Goal: Task Accomplishment & Management: Manage account settings

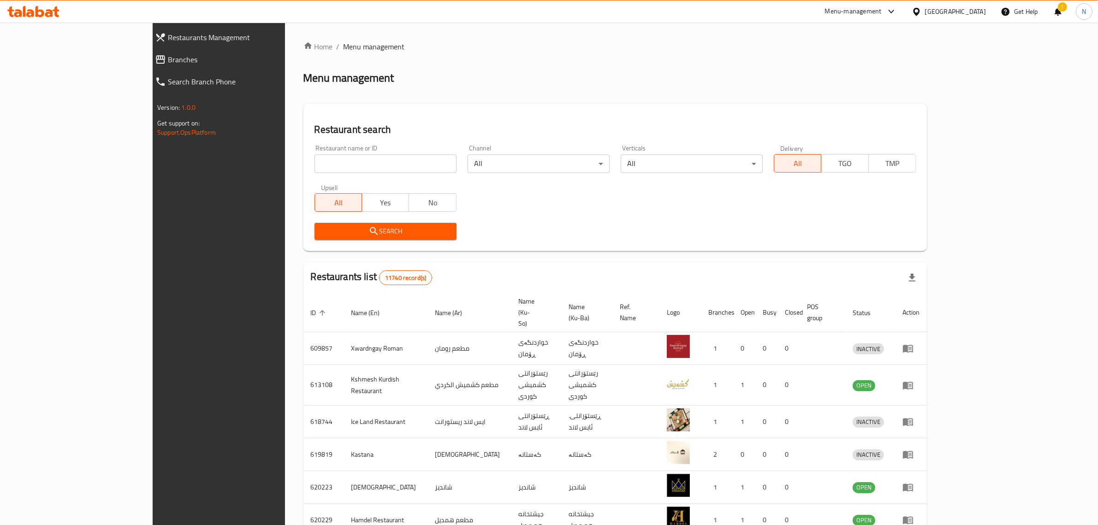
click at [360, 174] on div "Restaurant name or ID Restaurant name or ID" at bounding box center [385, 158] width 153 height 39
click at [363, 169] on input "search" at bounding box center [386, 164] width 142 height 18
paste input "699774"
type input "699774"
click at [372, 233] on span "Search" at bounding box center [385, 232] width 127 height 12
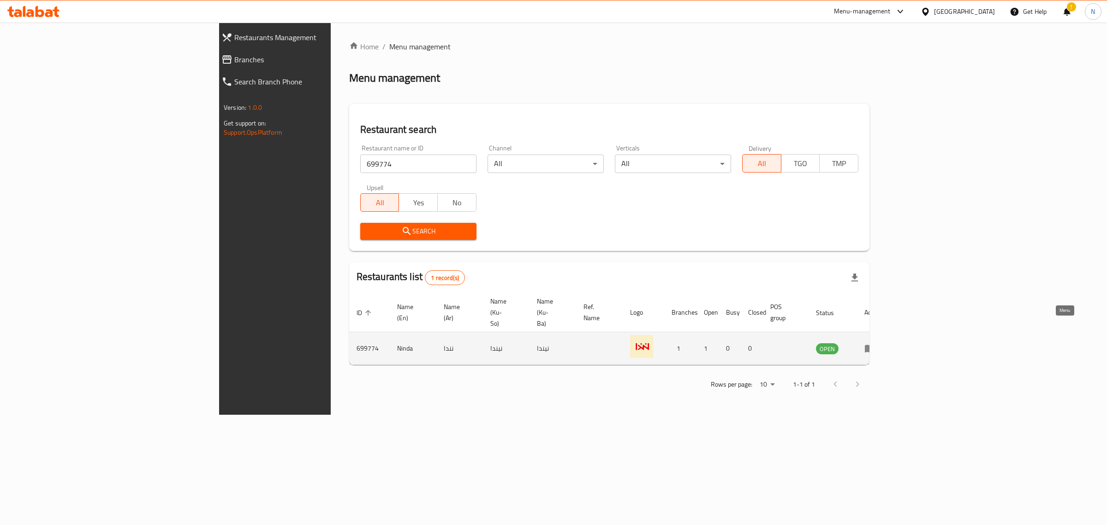
click at [875, 343] on icon "enhanced table" at bounding box center [869, 348] width 11 height 11
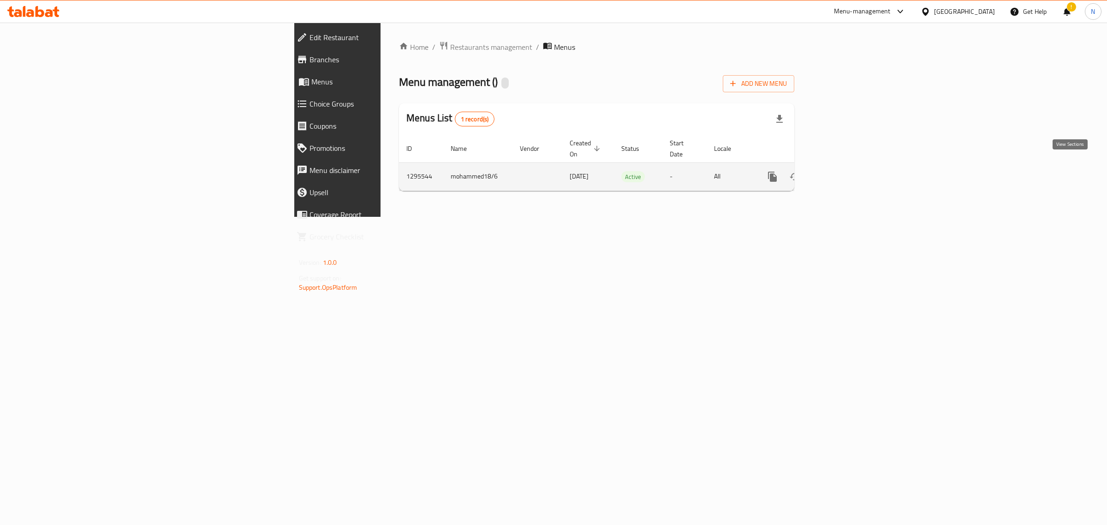
click at [845, 171] on icon "enhanced table" at bounding box center [838, 176] width 11 height 11
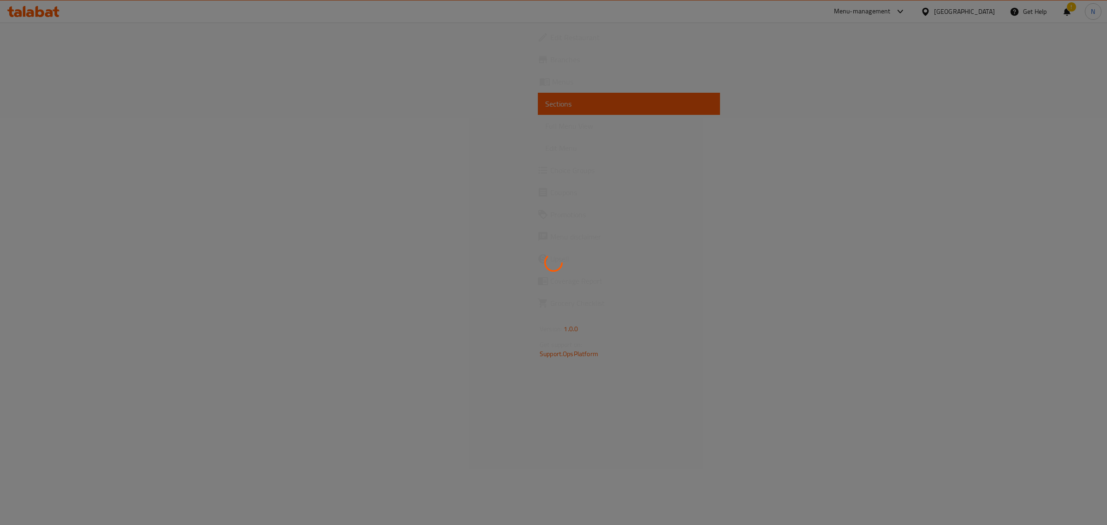
click at [430, 130] on div at bounding box center [553, 262] width 1107 height 525
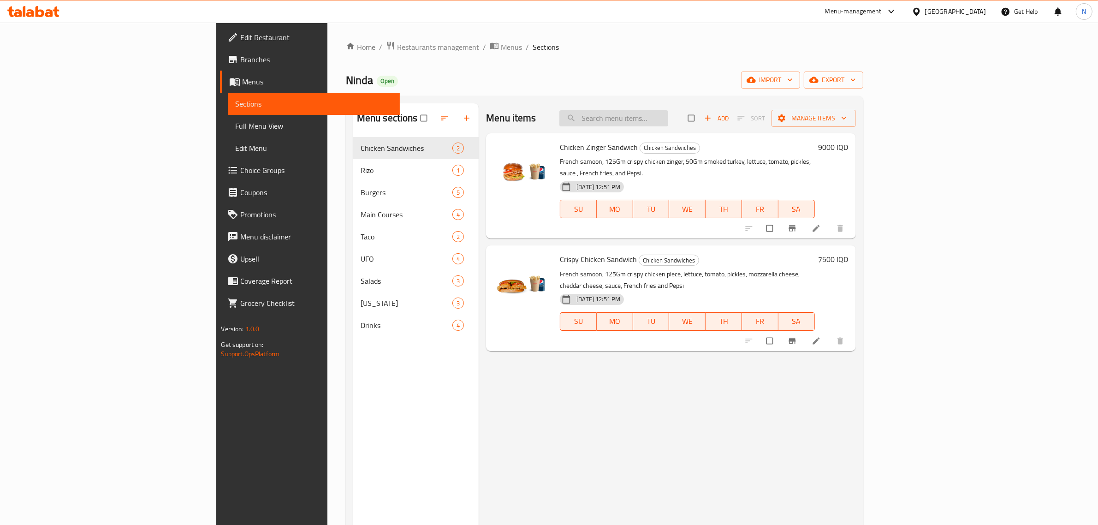
click at [668, 112] on input "search" at bounding box center [613, 118] width 109 height 16
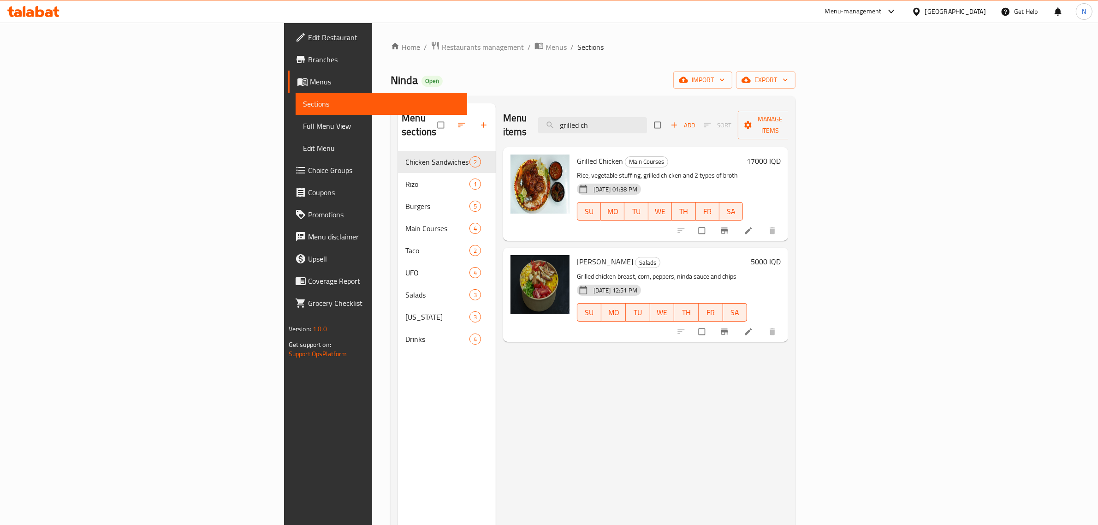
type input "grilled ch"
click at [762, 223] on li at bounding box center [750, 230] width 26 height 15
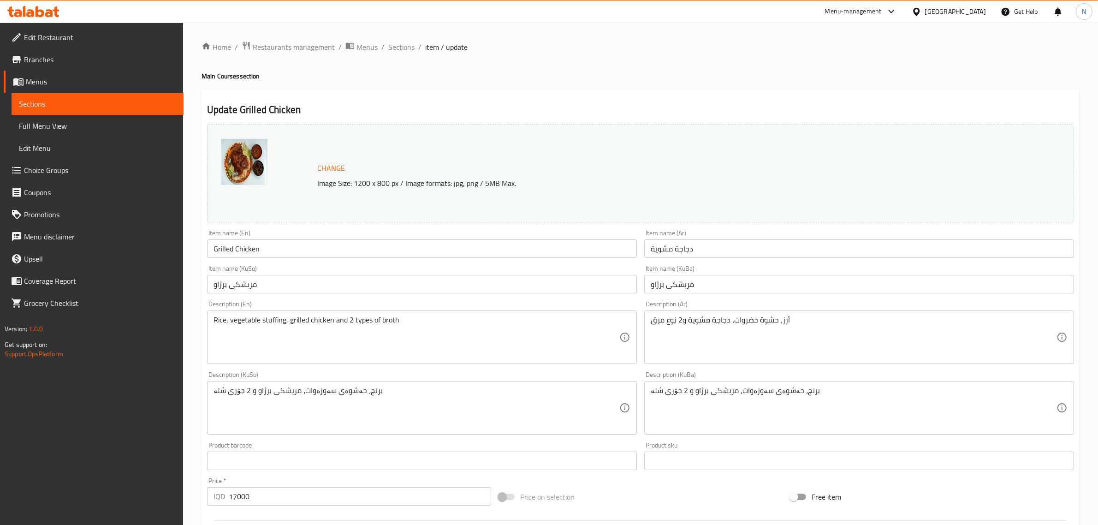
click at [301, 255] on input "Grilled Chicken" at bounding box center [422, 248] width 430 height 18
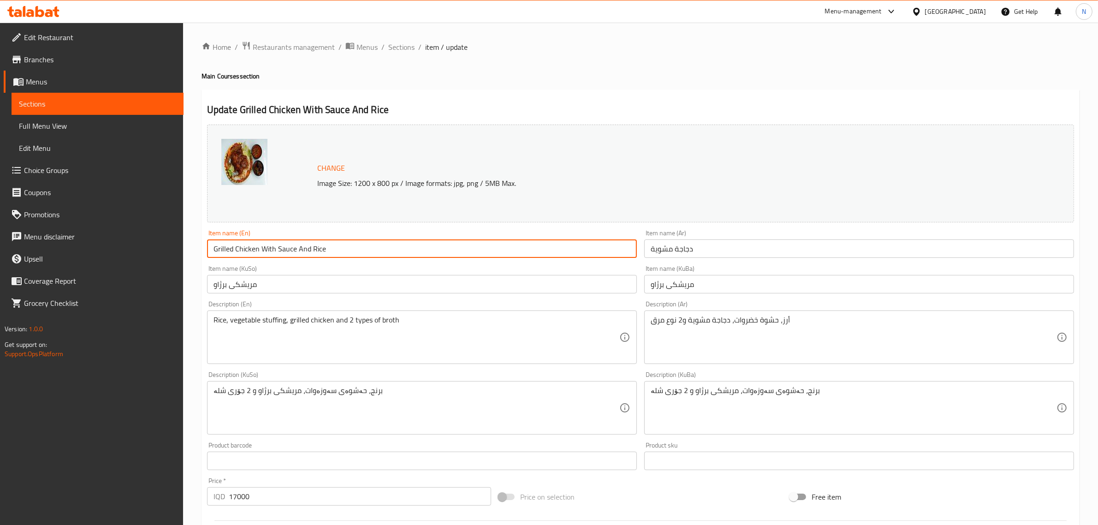
type input "Grilled Chicken With Sauce And Rice"
click at [714, 244] on input "دجاجة مشوية" at bounding box center [859, 248] width 430 height 18
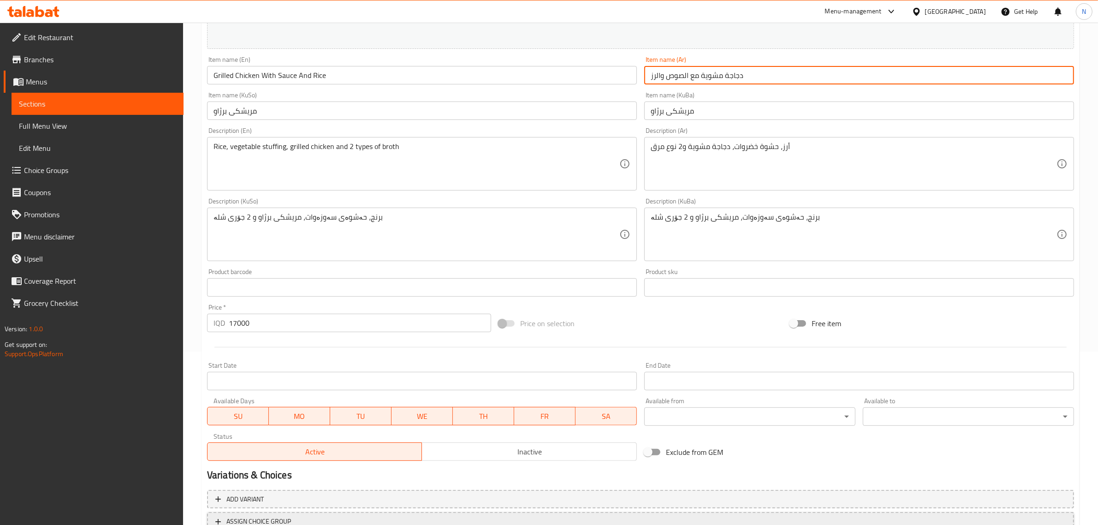
scroll to position [245, 0]
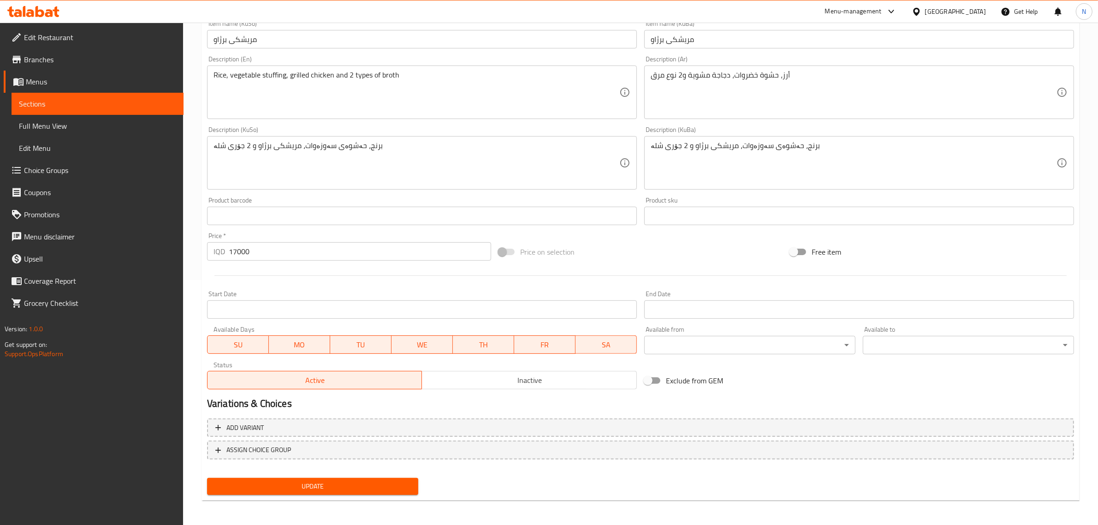
type input "دجاجة مشوية مع الصوص والرز"
click at [326, 483] on span "Update" at bounding box center [312, 487] width 196 height 12
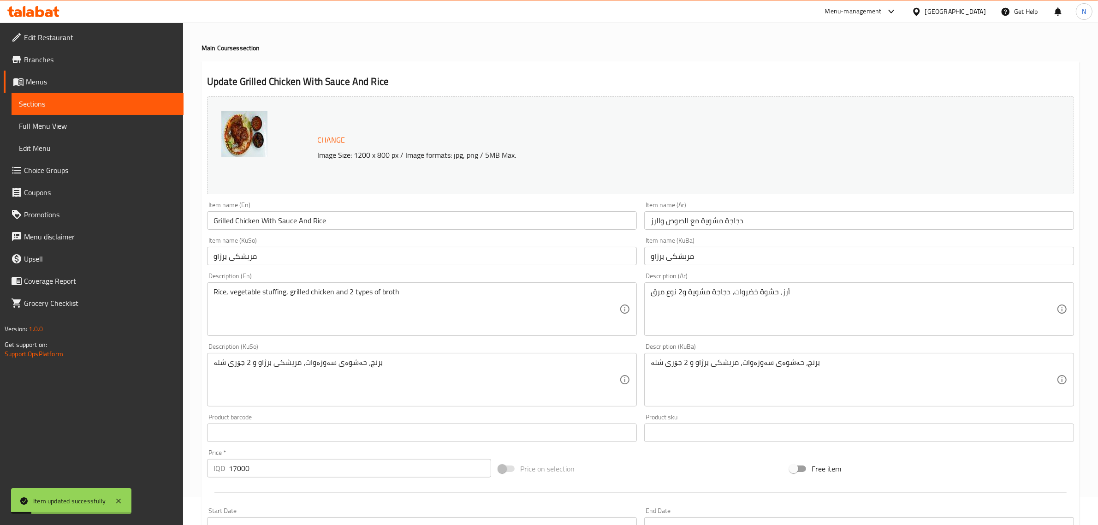
scroll to position [0, 0]
